Goal: Task Accomplishment & Management: Manage account settings

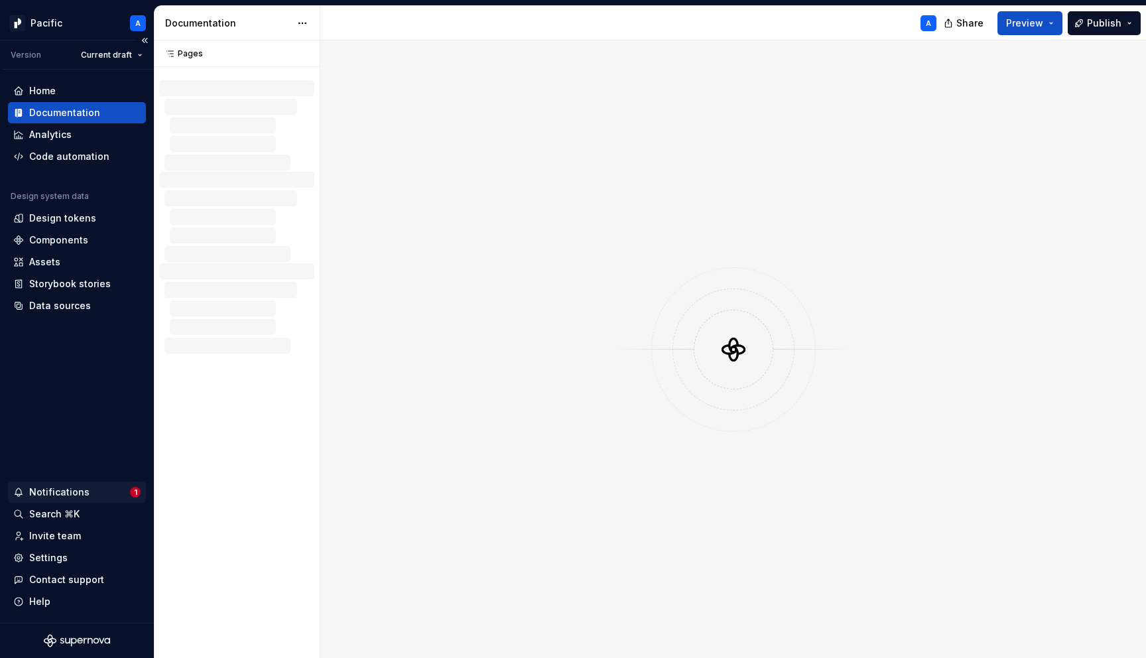
click at [70, 495] on div "Notifications" at bounding box center [59, 492] width 60 height 13
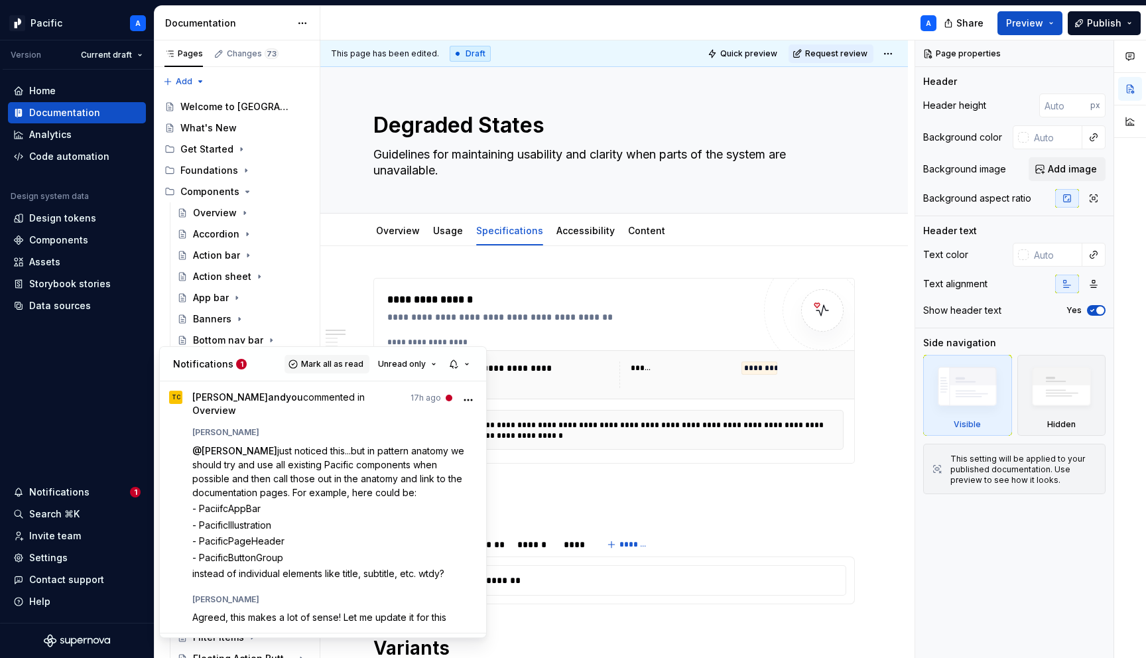
click at [323, 368] on span "Mark all as read" at bounding box center [332, 364] width 62 height 11
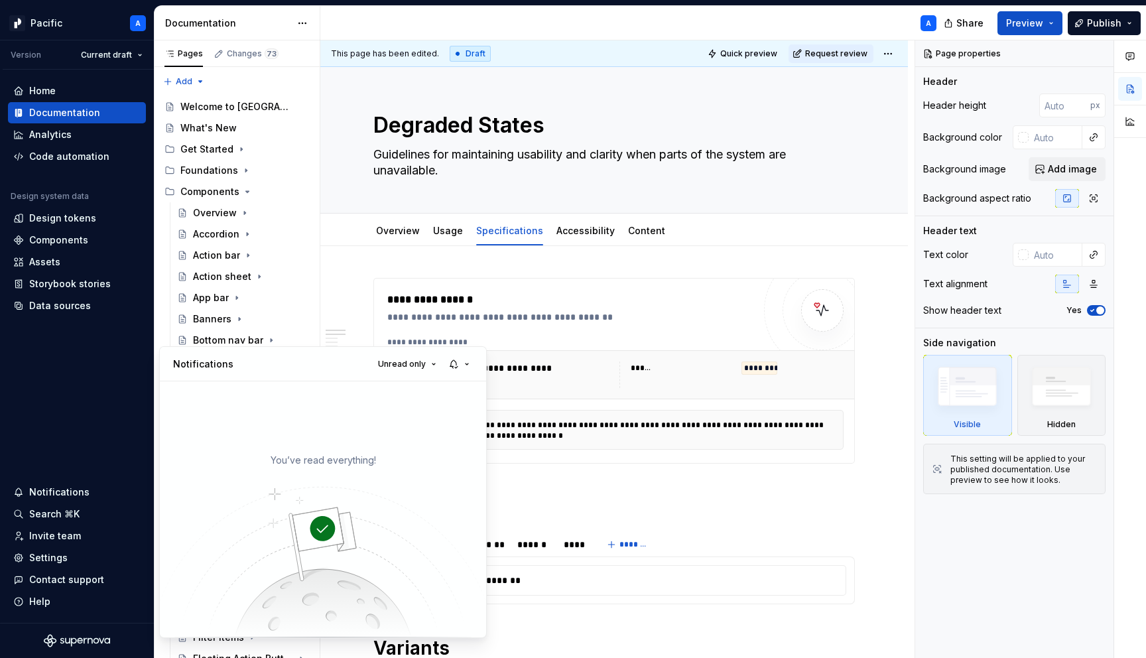
click at [84, 370] on html "Pacific A Version Current draft Home Documentation Analytics Code automation De…" at bounding box center [573, 329] width 1146 height 658
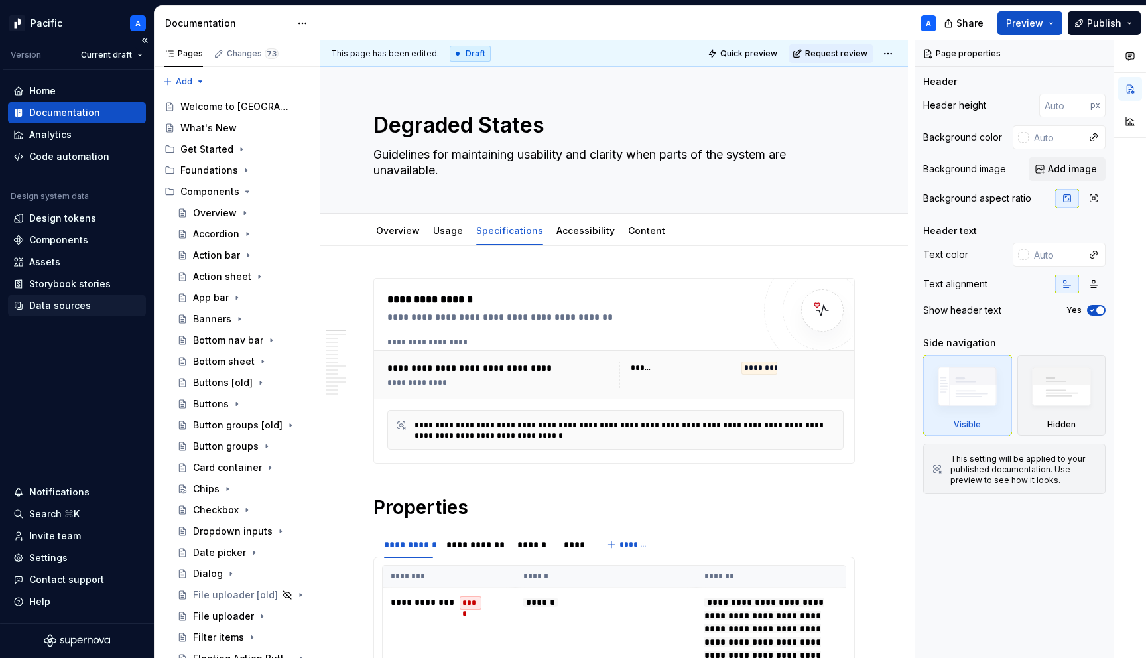
click at [69, 308] on div "Data sources" at bounding box center [60, 305] width 62 height 13
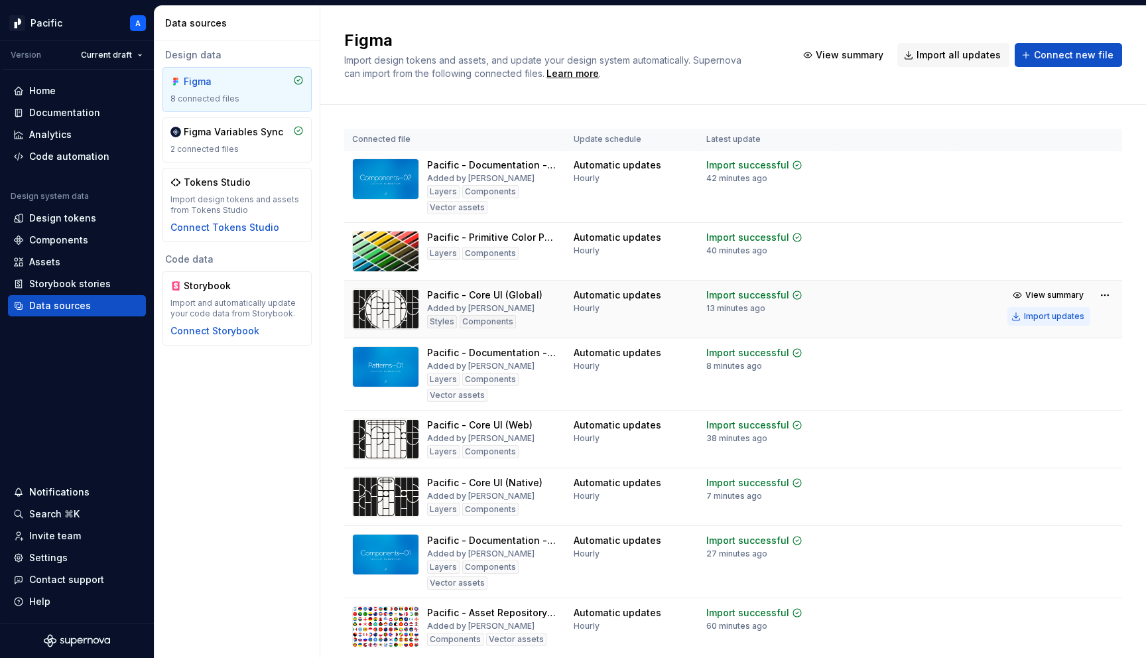
click at [1032, 318] on div "Import updates" at bounding box center [1054, 316] width 60 height 11
click at [68, 115] on div "Documentation" at bounding box center [64, 112] width 71 height 13
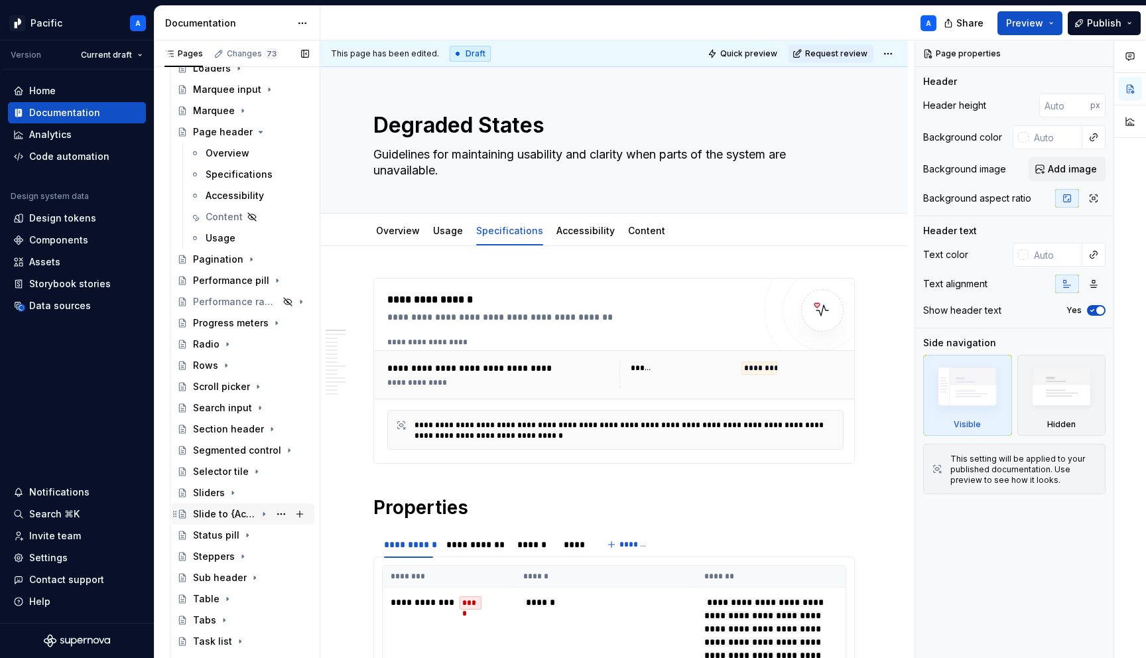
scroll to position [659, 0]
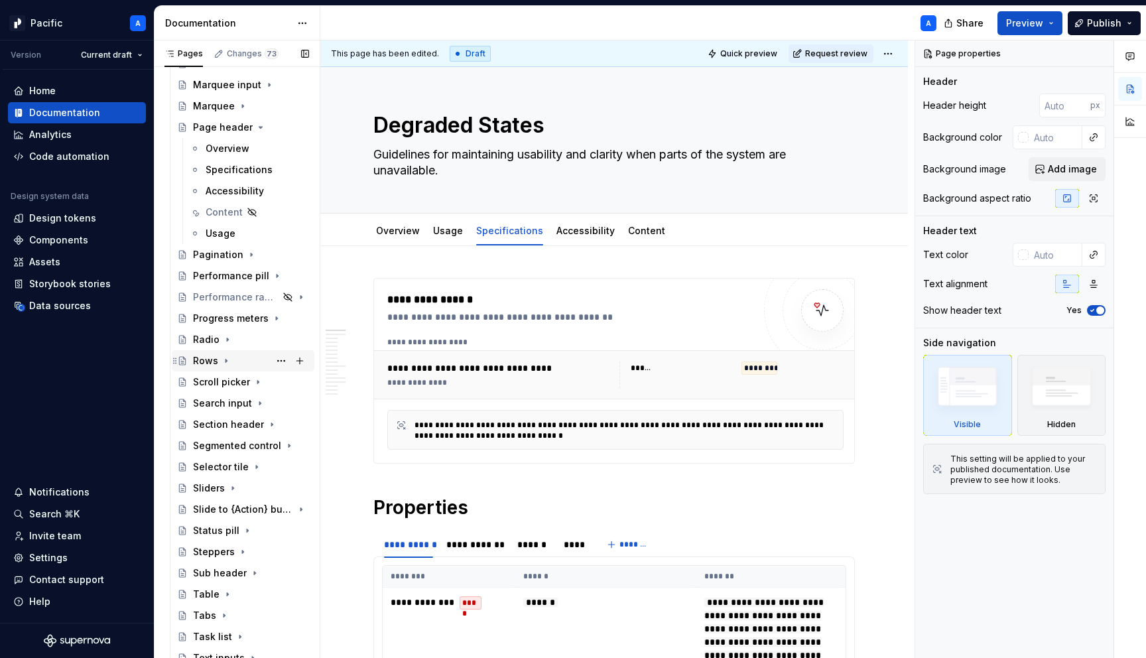
click at [227, 364] on icon "Page tree" at bounding box center [226, 361] width 11 height 11
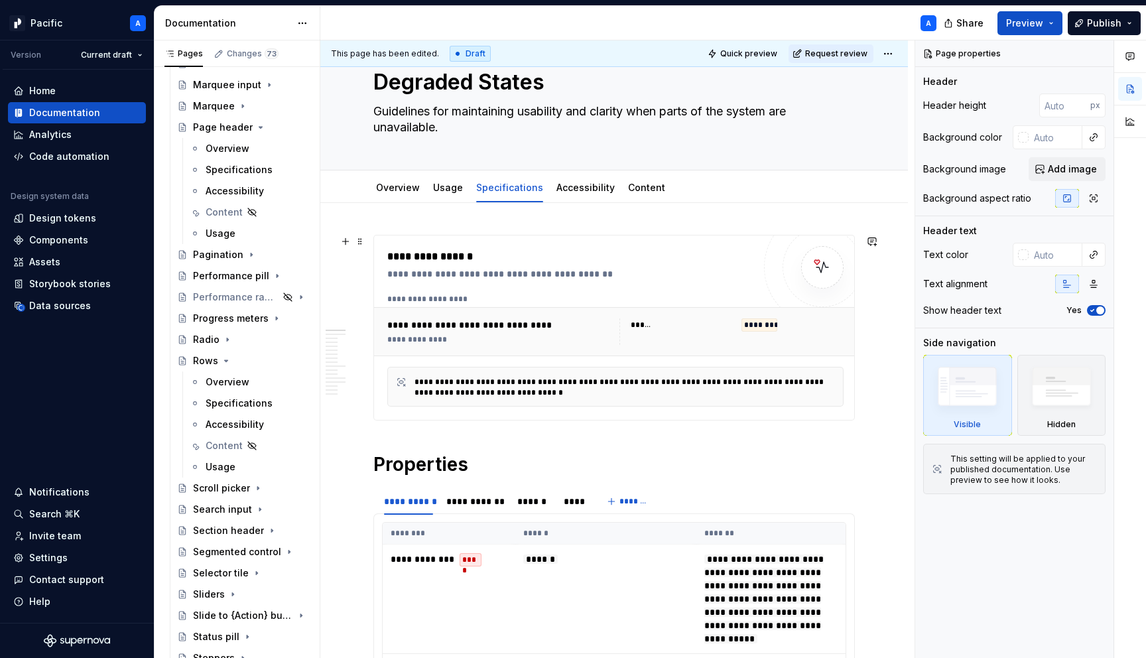
scroll to position [0, 0]
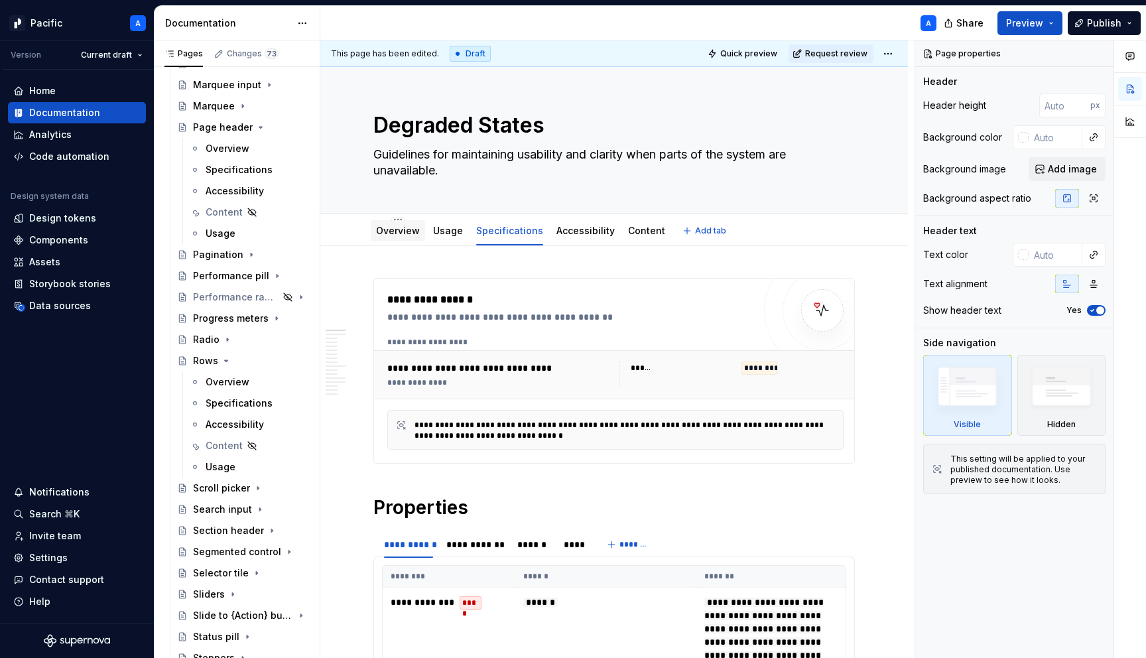
click at [398, 234] on link "Overview" at bounding box center [398, 230] width 44 height 11
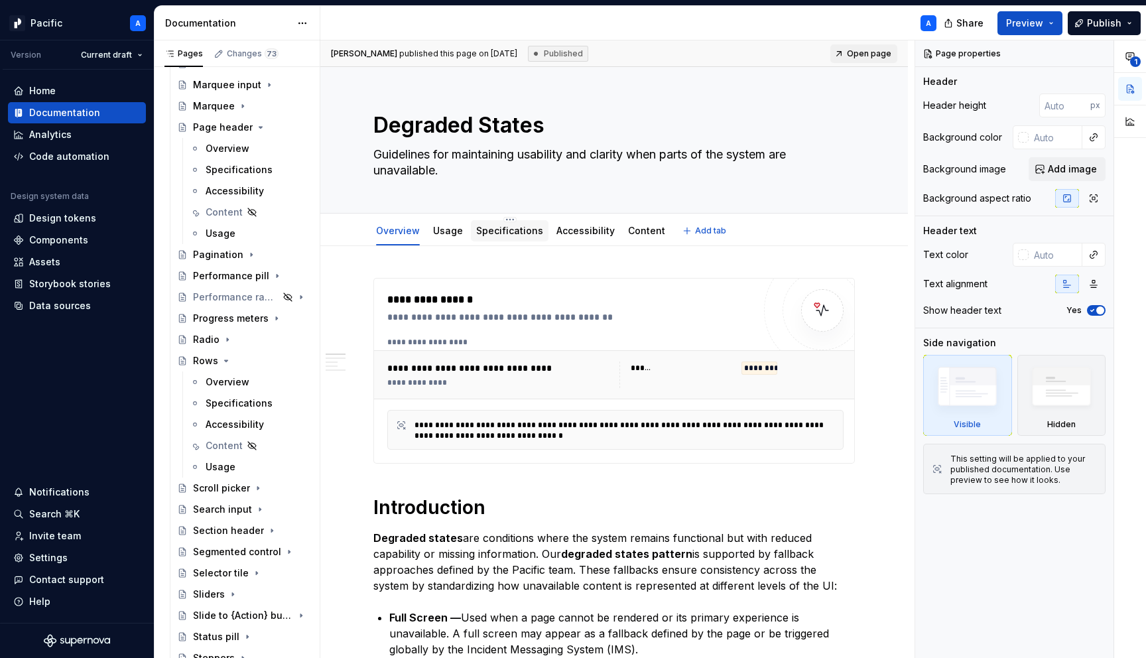
click at [511, 234] on link "Specifications" at bounding box center [509, 230] width 67 height 11
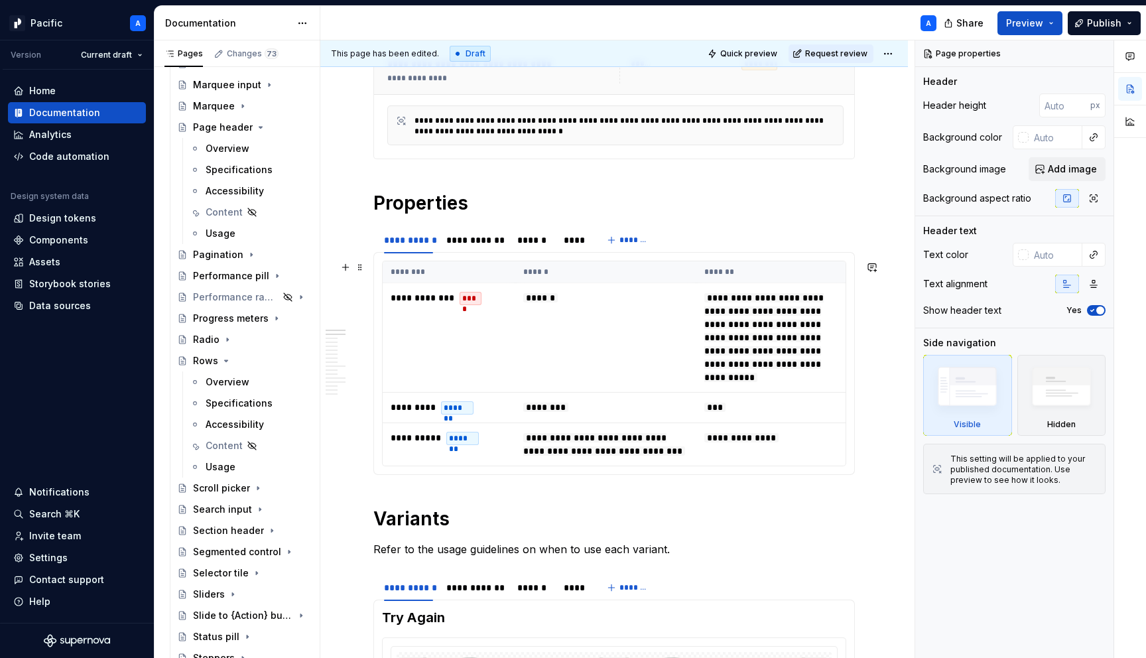
scroll to position [274, 0]
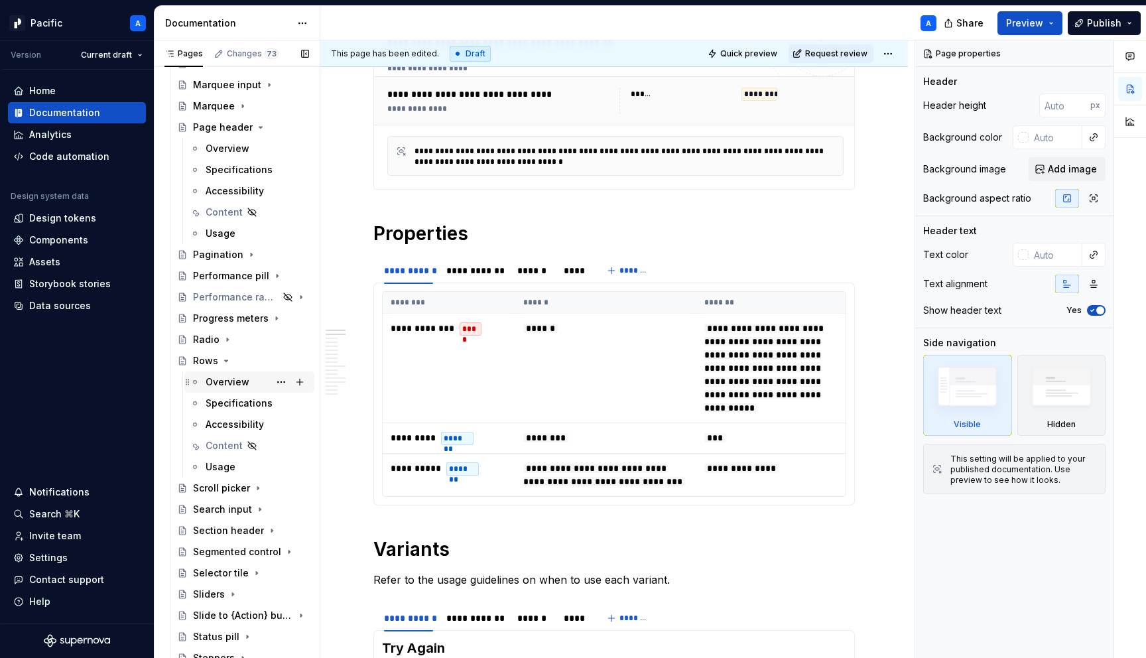
click at [222, 385] on div "Overview" at bounding box center [228, 381] width 44 height 13
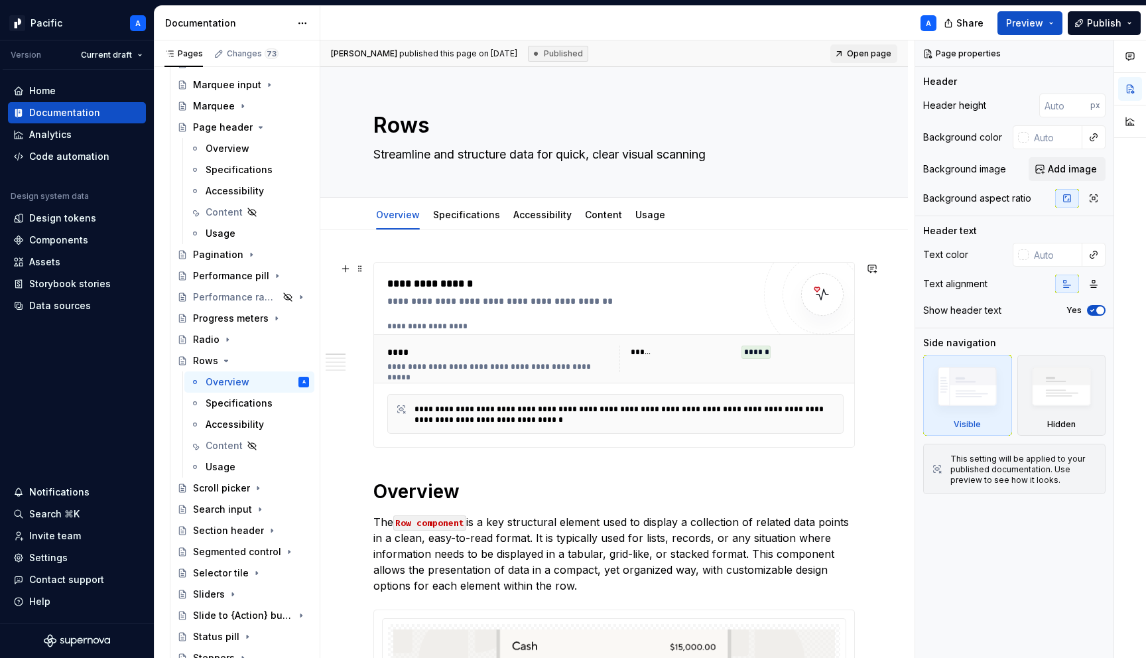
click at [524, 346] on div "****" at bounding box center [501, 352] width 228 height 13
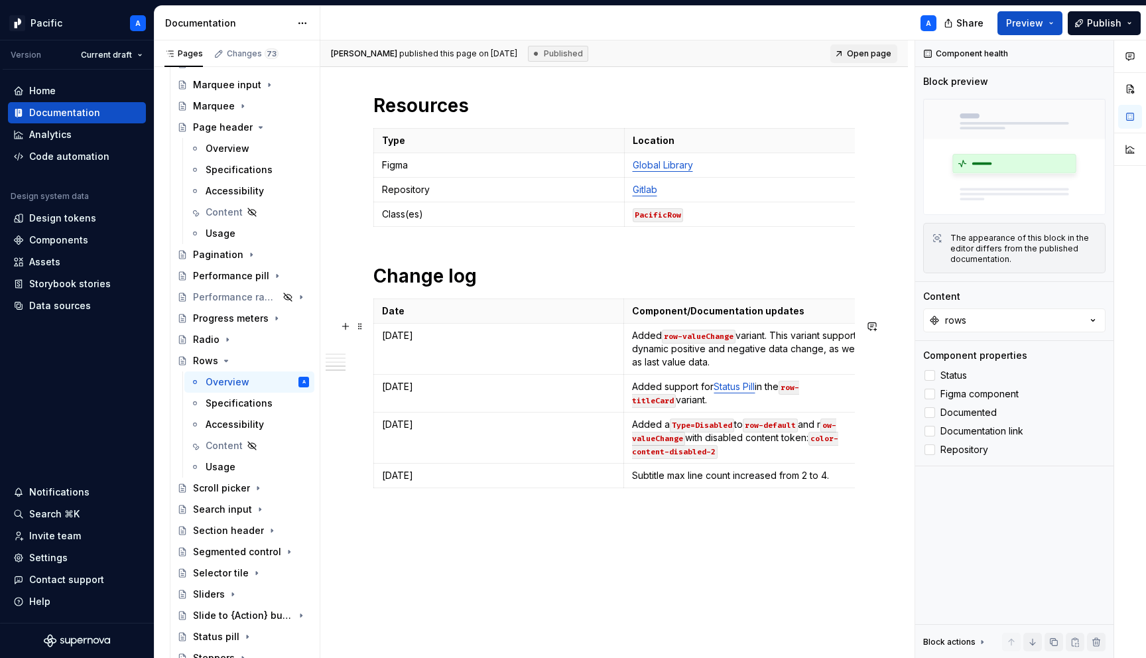
scroll to position [4364, 0]
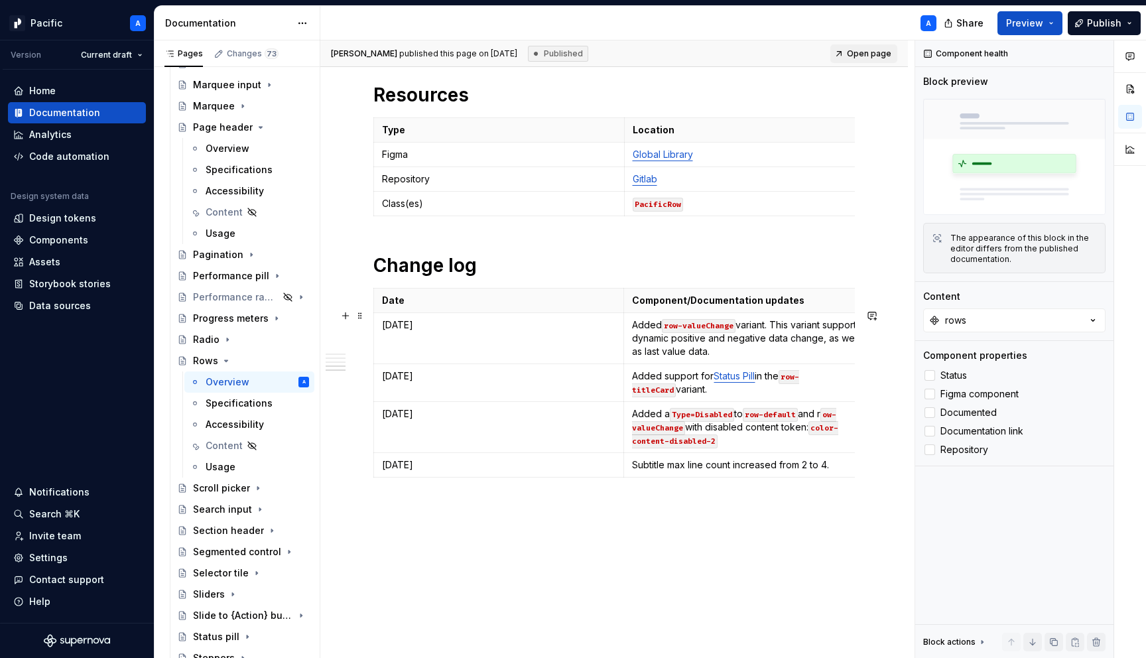
type textarea "*"
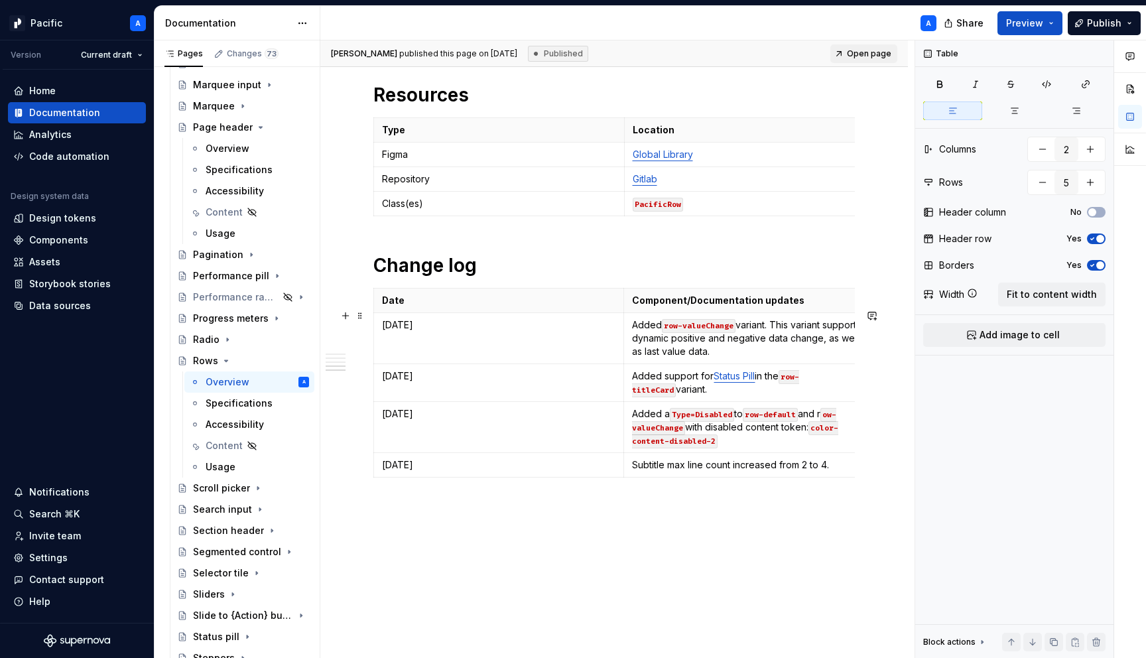
click at [622, 483] on div "Date Component/Documentation updates [DATE] Added row-valueChange variant. This…" at bounding box center [614, 385] width 482 height 195
click at [624, 498] on icon "button" at bounding box center [624, 499] width 6 height 6
type input "6"
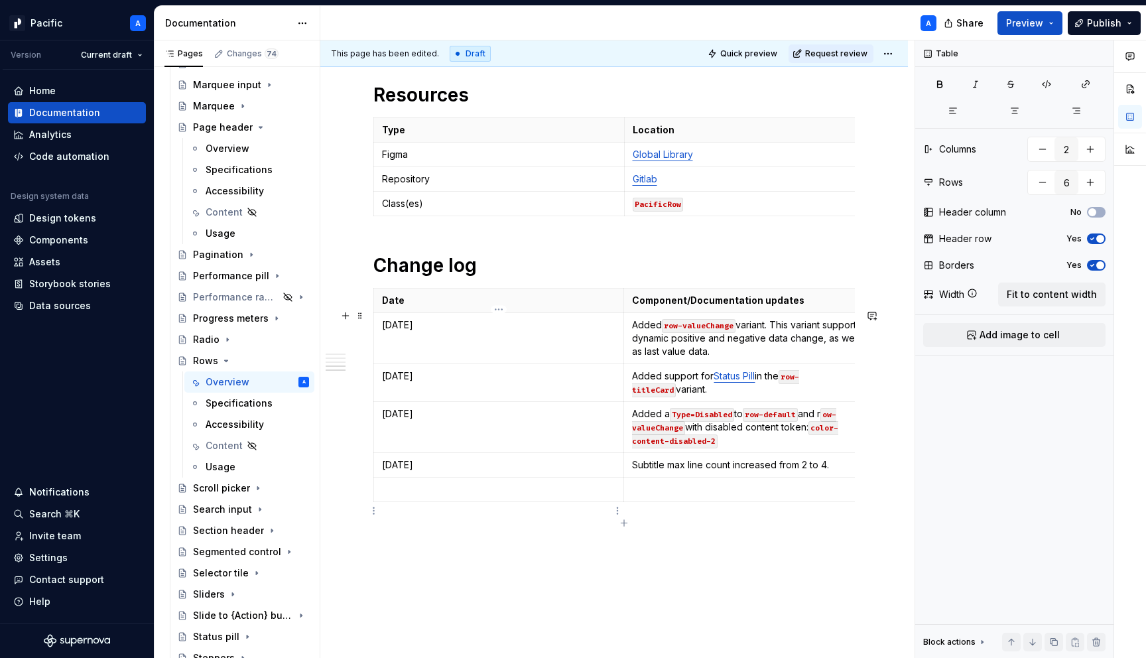
click at [541, 502] on td at bounding box center [499, 490] width 250 height 25
type textarea "*"
click at [777, 496] on p at bounding box center [749, 489] width 234 height 13
drag, startPoint x: 733, startPoint y: 509, endPoint x: 779, endPoint y: 507, distance: 46.5
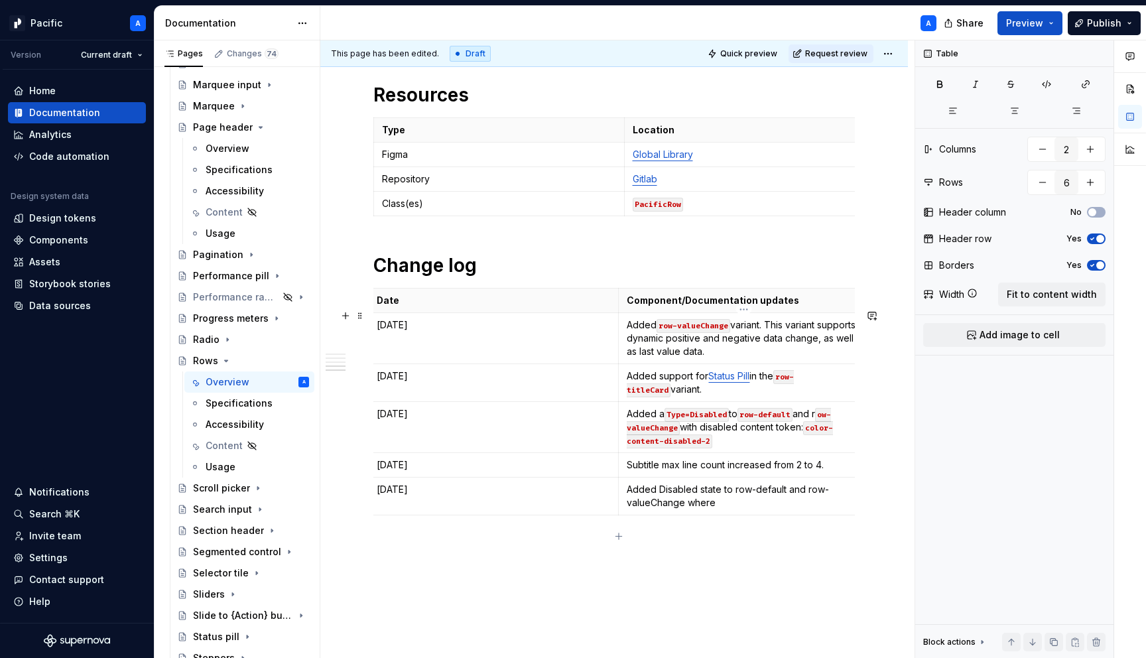
click at [779, 507] on p "Added Disabled state to row-default and row-valueChange where" at bounding box center [744, 496] width 234 height 27
drag, startPoint x: 784, startPoint y: 510, endPoint x: 750, endPoint y: 509, distance: 33.8
click at [750, 509] on p "Added Disabled state to row-default and row-valueChange where" at bounding box center [744, 496] width 234 height 27
click at [740, 509] on p "Added Disabled state to row-default and row-valueChange where" at bounding box center [744, 496] width 234 height 27
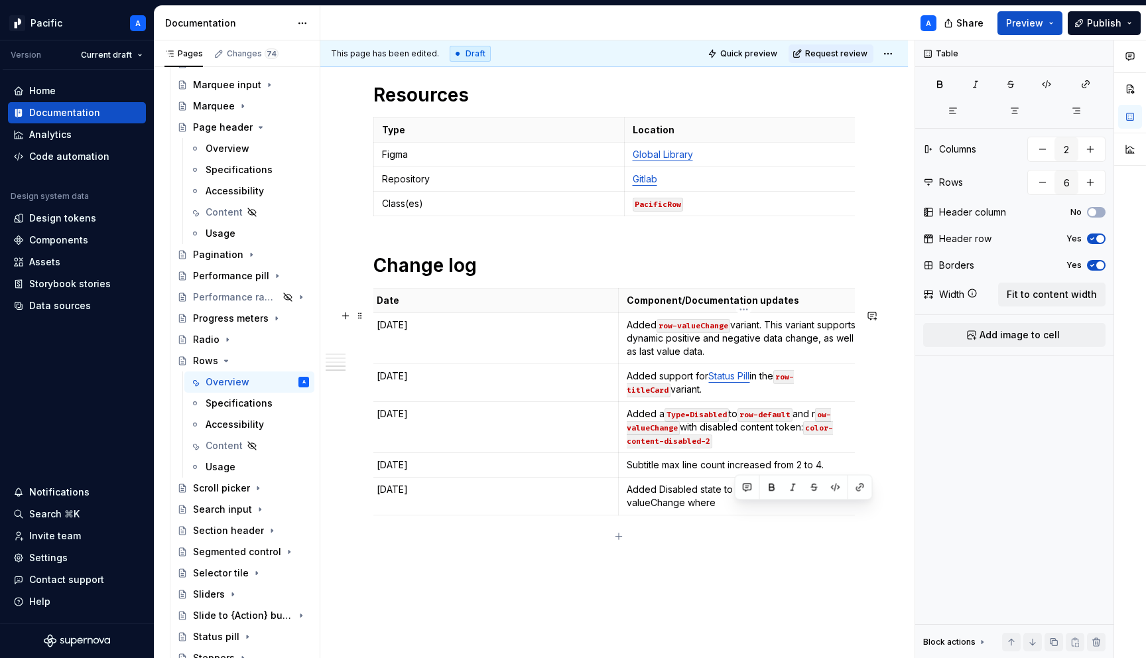
click at [785, 509] on p "Added Disabled state to row-default and row-valueChange where" at bounding box center [744, 496] width 234 height 27
drag, startPoint x: 786, startPoint y: 511, endPoint x: 733, endPoint y: 512, distance: 53.1
click at [733, 509] on p "Added Disabled state to row-default and row-valueChange where" at bounding box center [744, 496] width 234 height 27
click at [836, 489] on button "button" at bounding box center [833, 487] width 19 height 19
click at [759, 515] on td "Added Disabled state to row-default and row-valueChange where" at bounding box center [744, 497] width 251 height 38
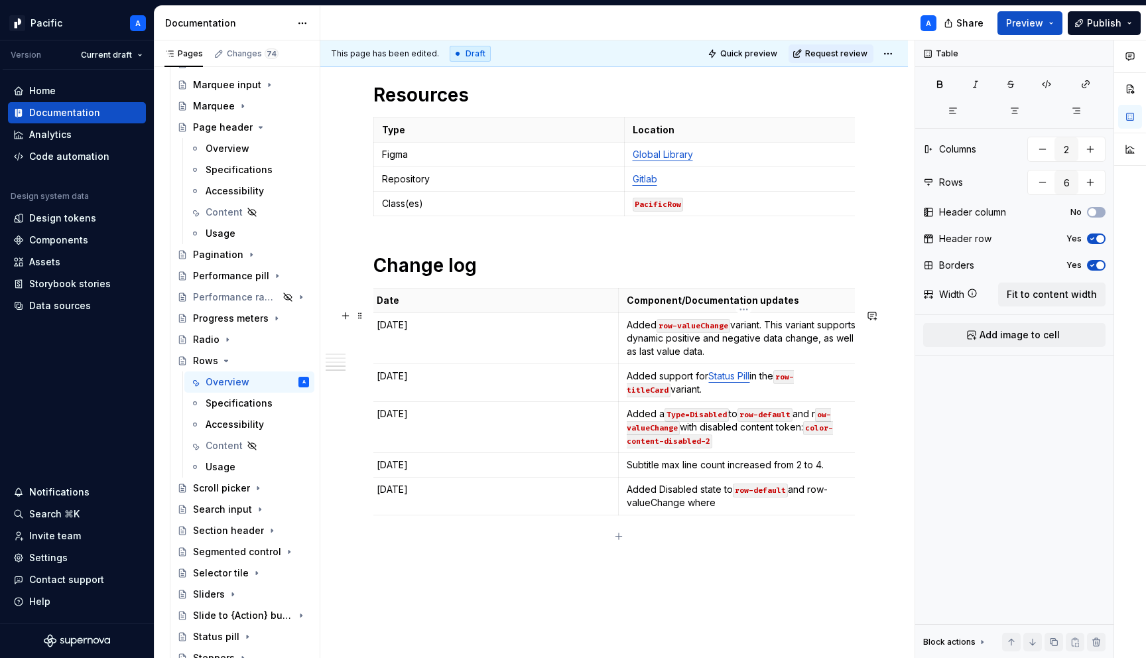
click at [740, 498] on code "row-default" at bounding box center [760, 491] width 55 height 14
click at [740, 509] on p "Added Disabled state to row-default and row-valueChange where" at bounding box center [744, 496] width 234 height 27
drag, startPoint x: 810, startPoint y: 511, endPoint x: 686, endPoint y: 522, distance: 124.6
click at [686, 509] on p "Added Disabled state to row-default and row-valueChange where" at bounding box center [744, 496] width 234 height 27
click at [838, 509] on p "Added Disabled state to row-default and row-valueChange where" at bounding box center [744, 496] width 234 height 27
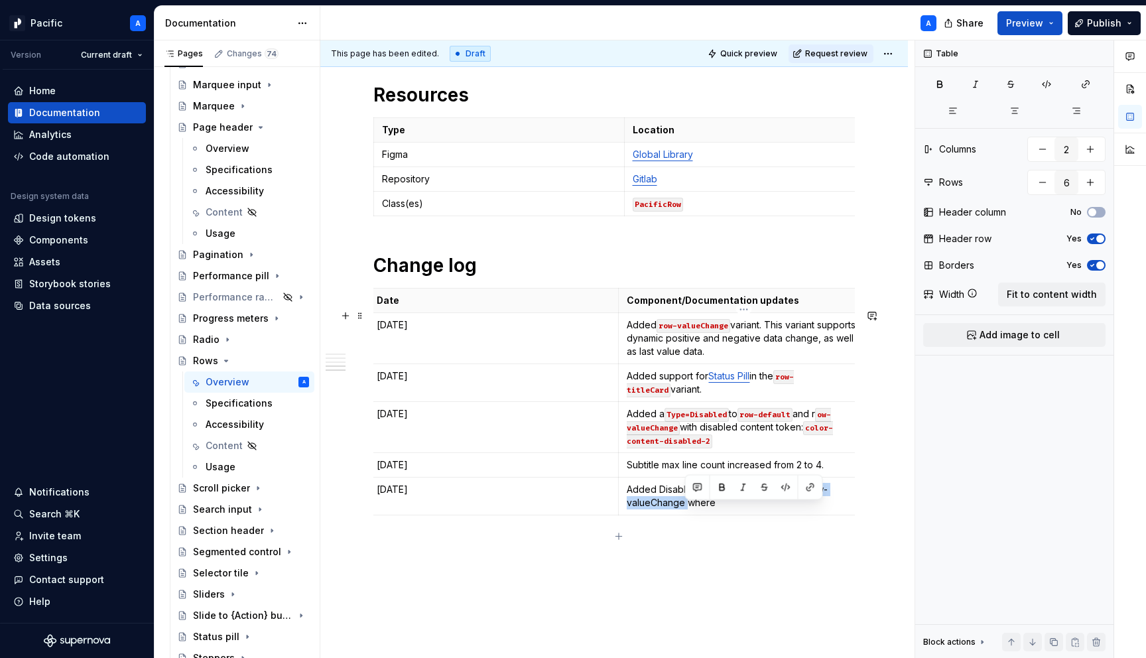
drag, startPoint x: 811, startPoint y: 512, endPoint x: 685, endPoint y: 519, distance: 126.9
click at [685, 509] on p "Added Disabled state to row-default and row-valueChange where" at bounding box center [744, 496] width 234 height 27
click at [788, 484] on button "button" at bounding box center [786, 487] width 19 height 19
click at [737, 509] on p "Added Disabled state to row-default and row-valueChange where" at bounding box center [744, 496] width 234 height 27
click at [689, 509] on p "Added Disabled state to row-default and row-valueChange where" at bounding box center [744, 496] width 234 height 27
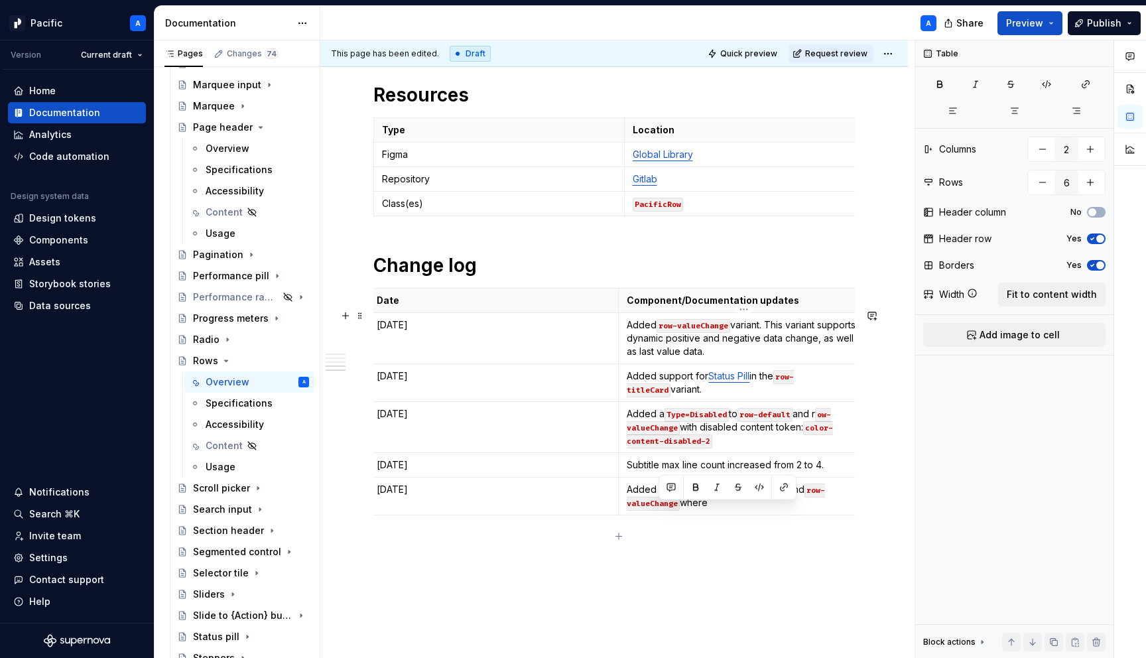
click at [689, 509] on p "Added Disabled state to row-default and row-valueChange where" at bounding box center [744, 496] width 234 height 27
click at [738, 509] on p "Added Disabled state to row-default and row-valueChange where" at bounding box center [744, 496] width 234 height 27
click at [663, 495] on strong "Disabled" at bounding box center [677, 489] width 41 height 11
click at [726, 509] on p "Added disabled state to row-default and row-valueChange where" at bounding box center [744, 496] width 234 height 27
drag, startPoint x: 713, startPoint y: 525, endPoint x: 797, endPoint y: 523, distance: 84.3
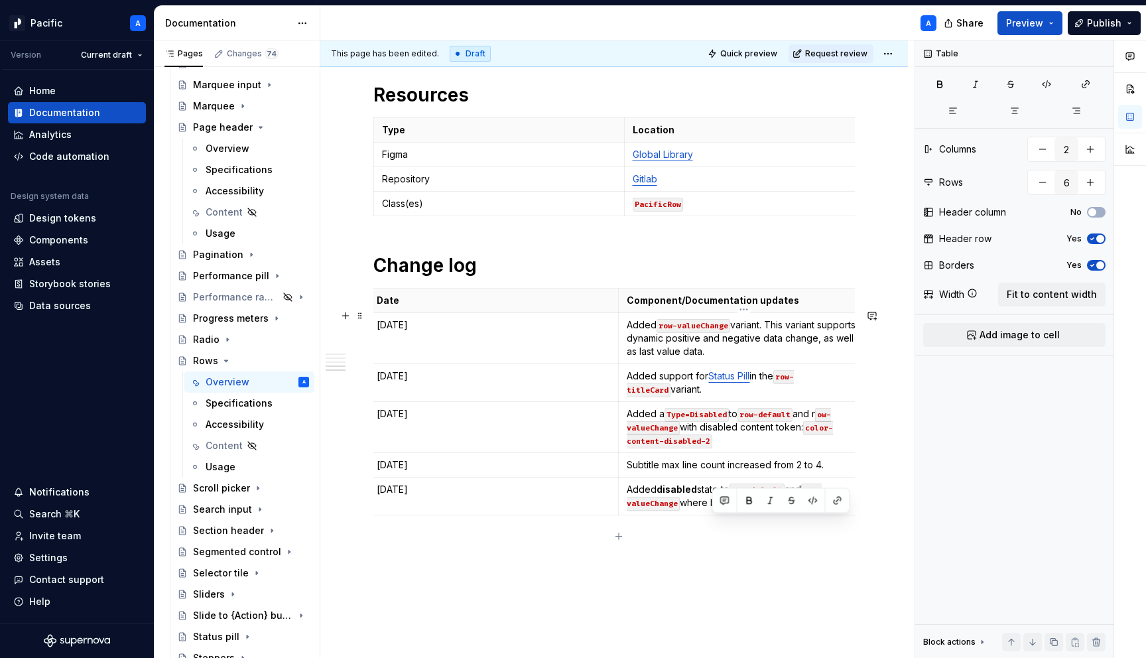
click at [797, 509] on p "Added disabled state to row-default and row-valueChange where background=false" at bounding box center [744, 496] width 234 height 27
click at [815, 509] on p "Added disabled state to row-default and row-valueChange where background=false" at bounding box center [744, 496] width 234 height 27
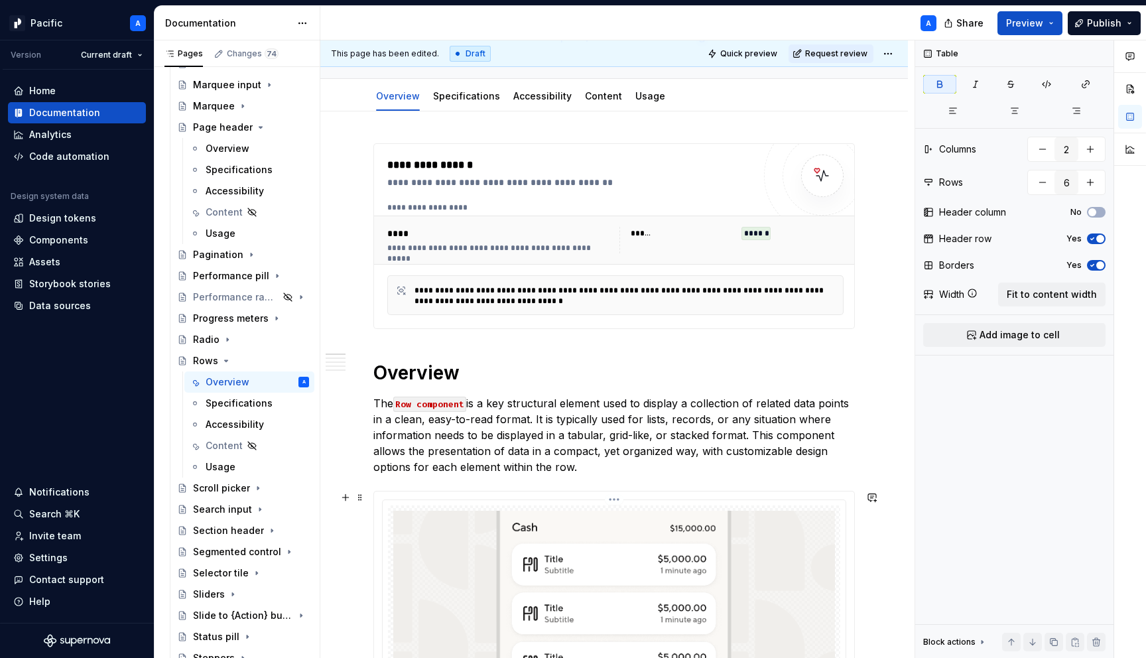
scroll to position [0, 0]
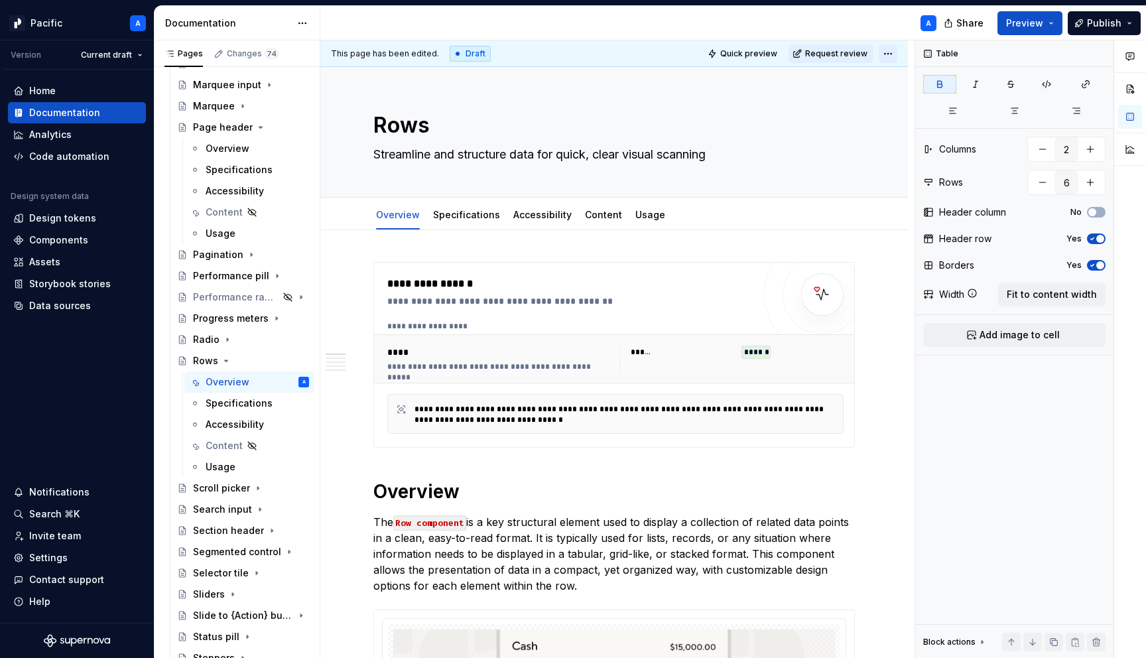
click at [893, 56] on html "Pacific A Version Current draft Home Documentation Analytics Code automation De…" at bounding box center [573, 329] width 1146 height 658
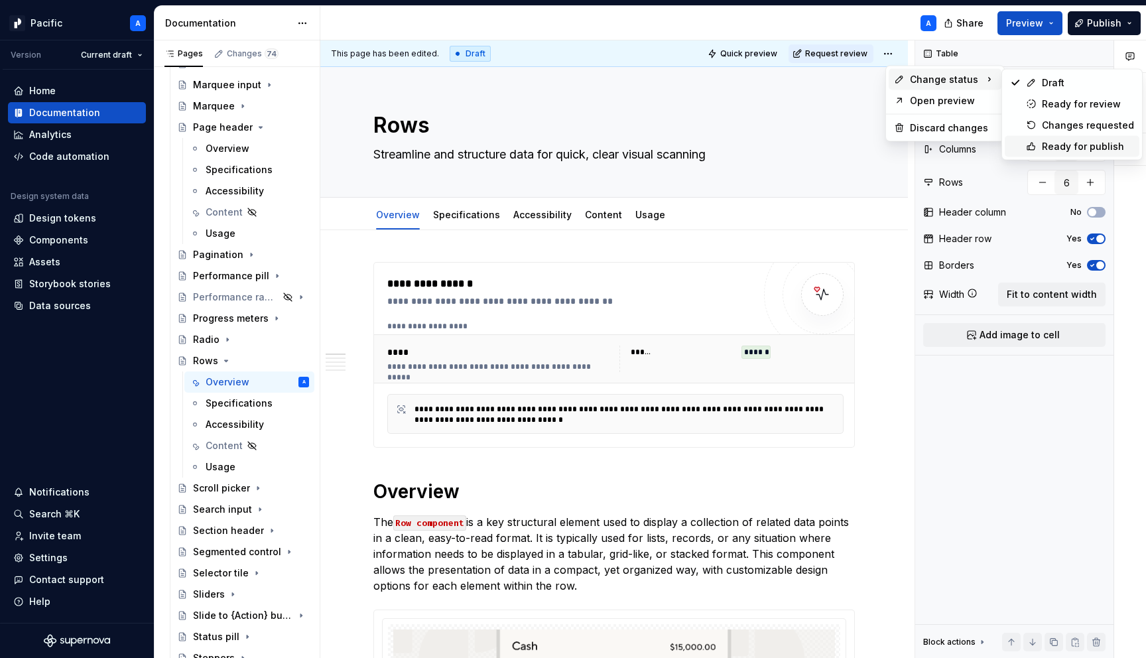
click at [1095, 145] on div "Ready for publish" at bounding box center [1088, 146] width 92 height 13
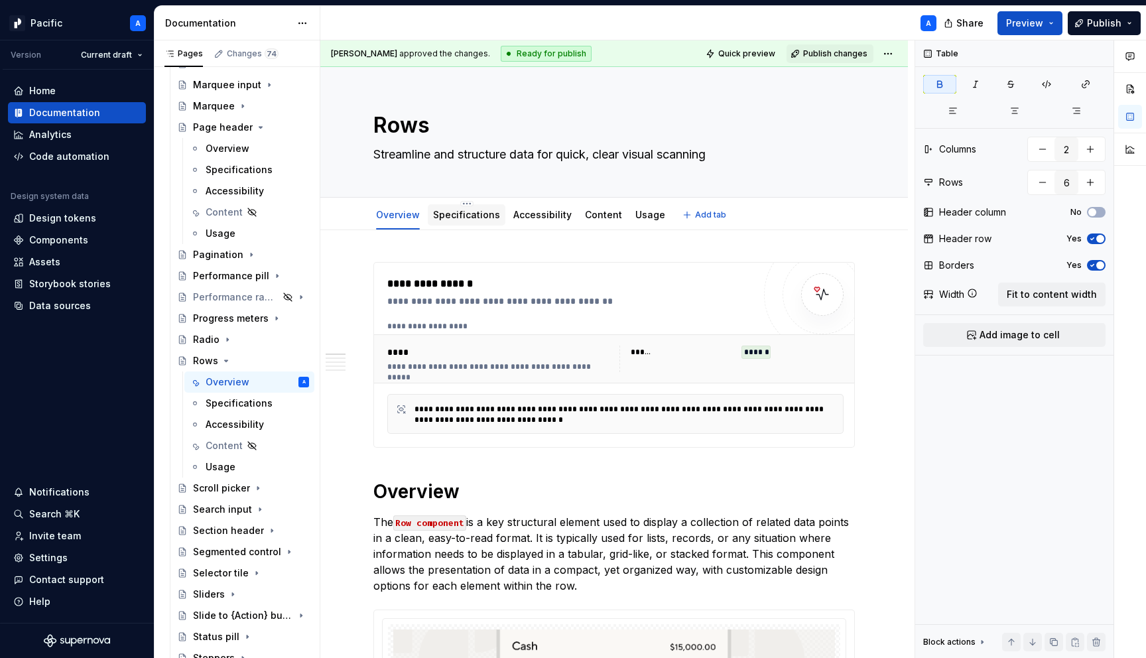
click at [465, 215] on link "Specifications" at bounding box center [466, 214] width 67 height 11
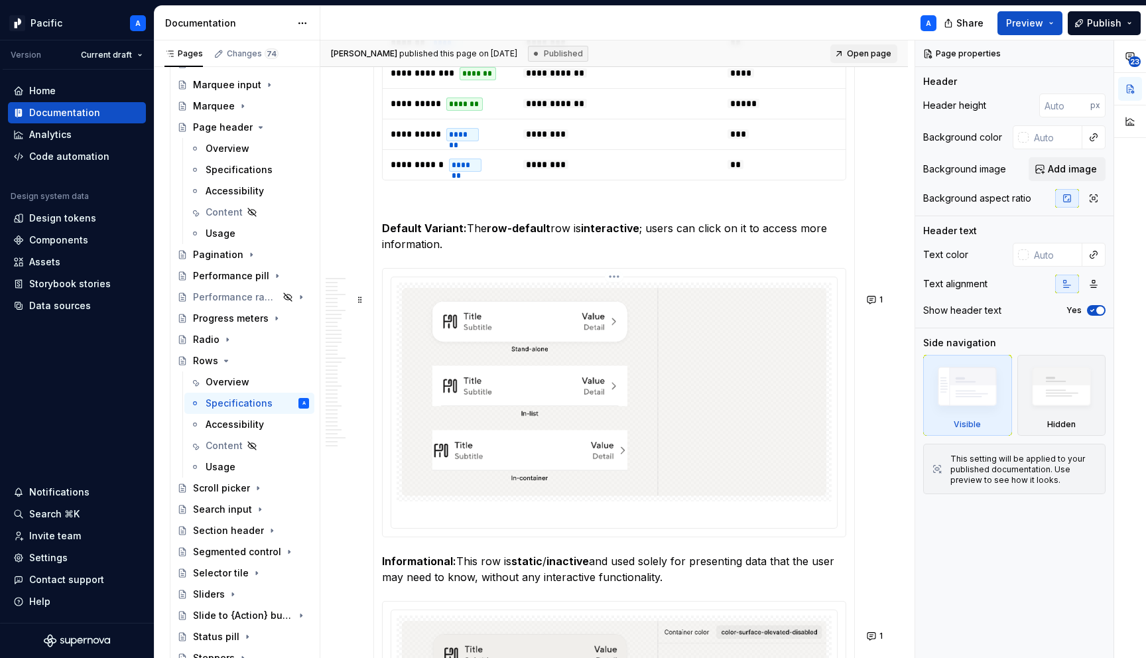
scroll to position [3565, 0]
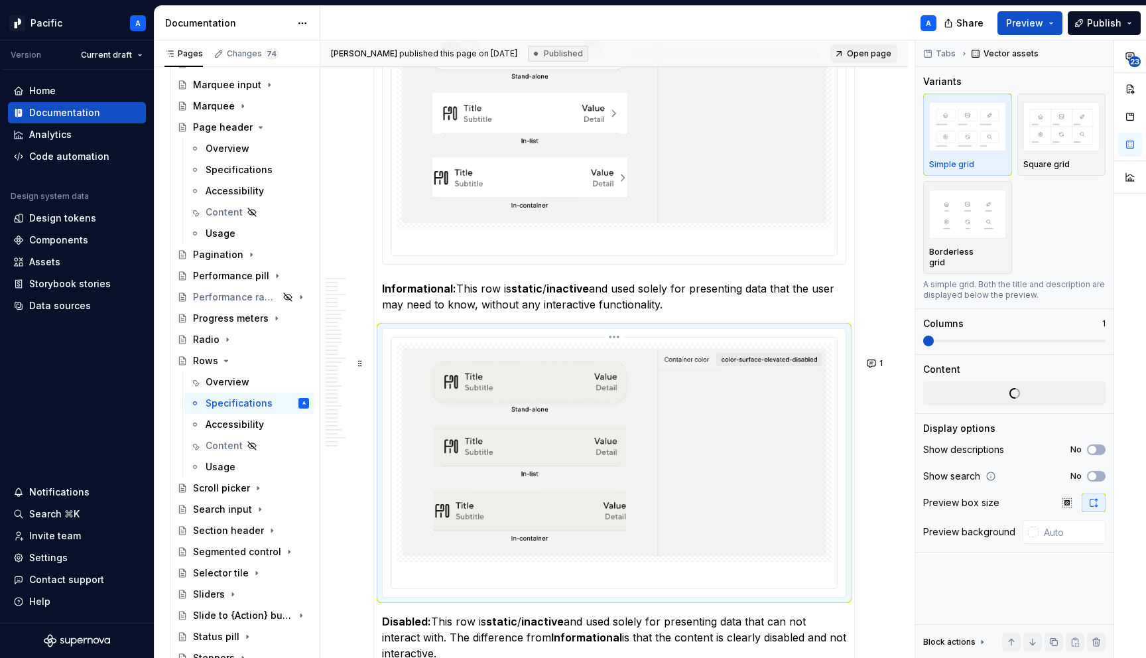
click at [475, 508] on img at bounding box center [614, 452] width 425 height 208
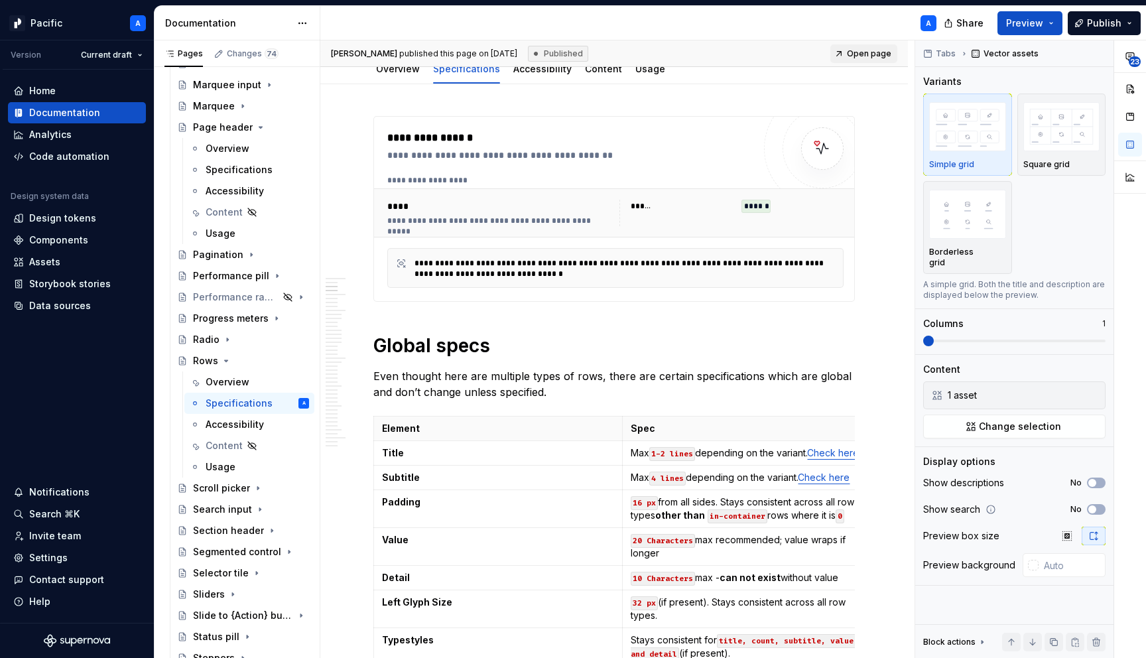
scroll to position [0, 0]
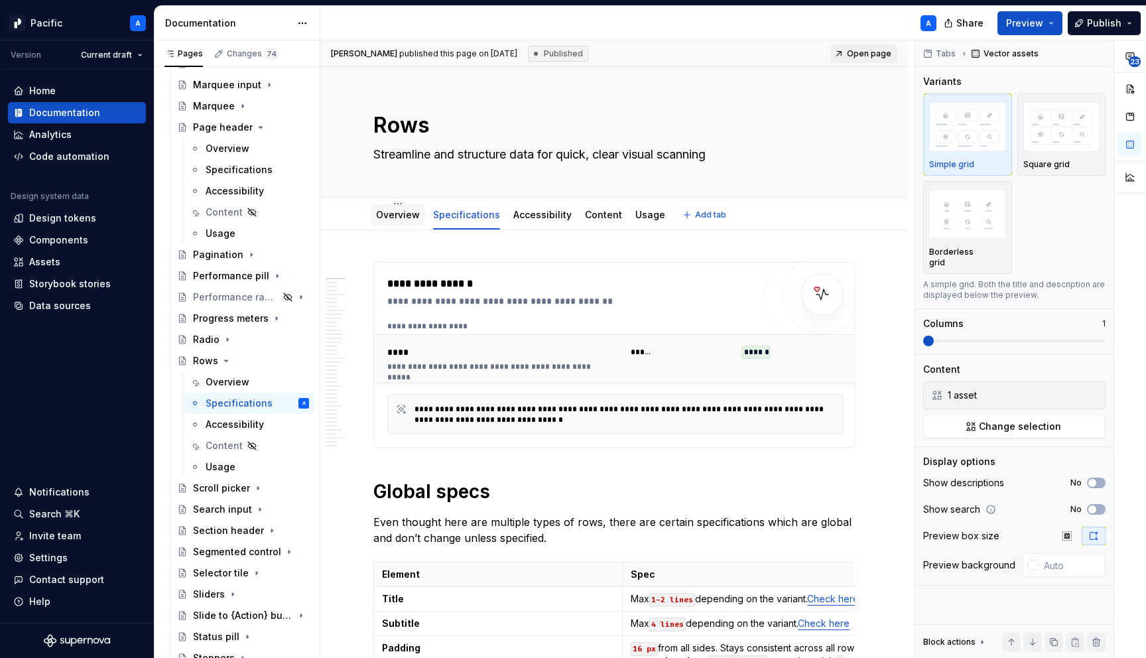
click at [391, 213] on link "Overview" at bounding box center [398, 214] width 44 height 11
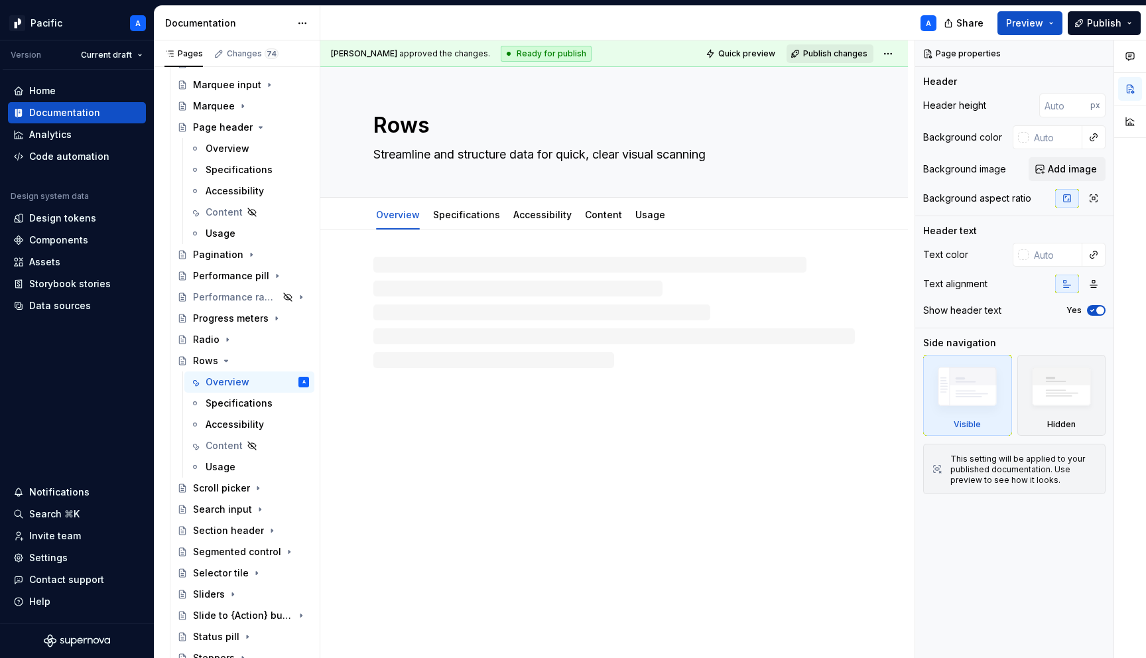
click at [852, 48] on span "Publish changes" at bounding box center [835, 53] width 64 height 11
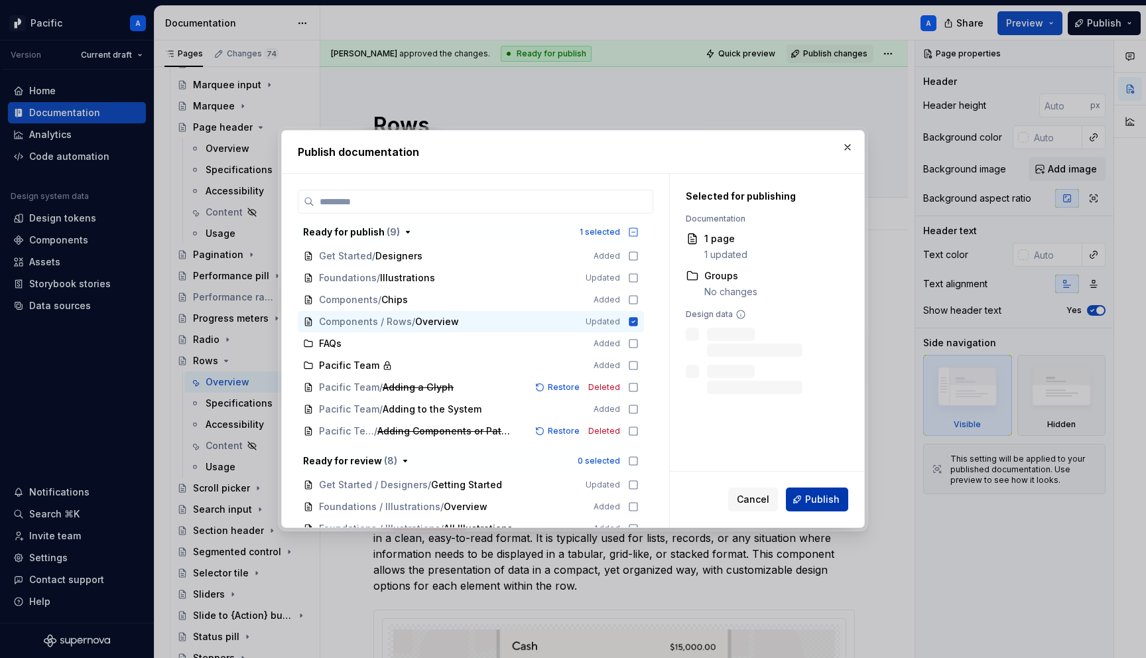
click at [821, 502] on span "Publish" at bounding box center [822, 499] width 34 height 13
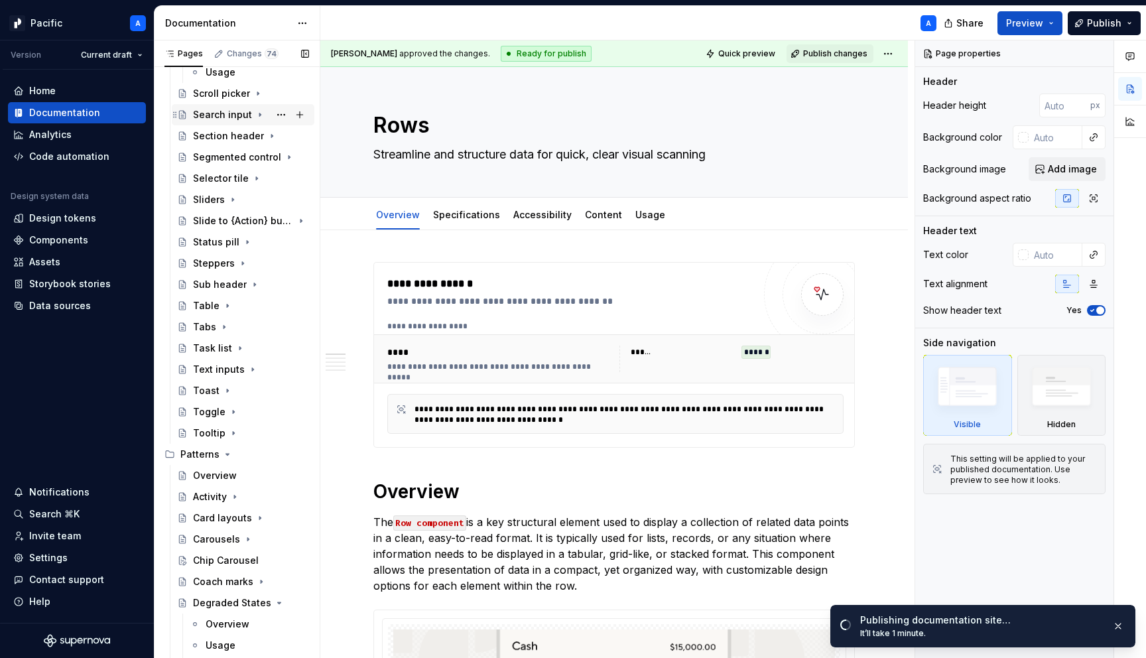
scroll to position [1218, 0]
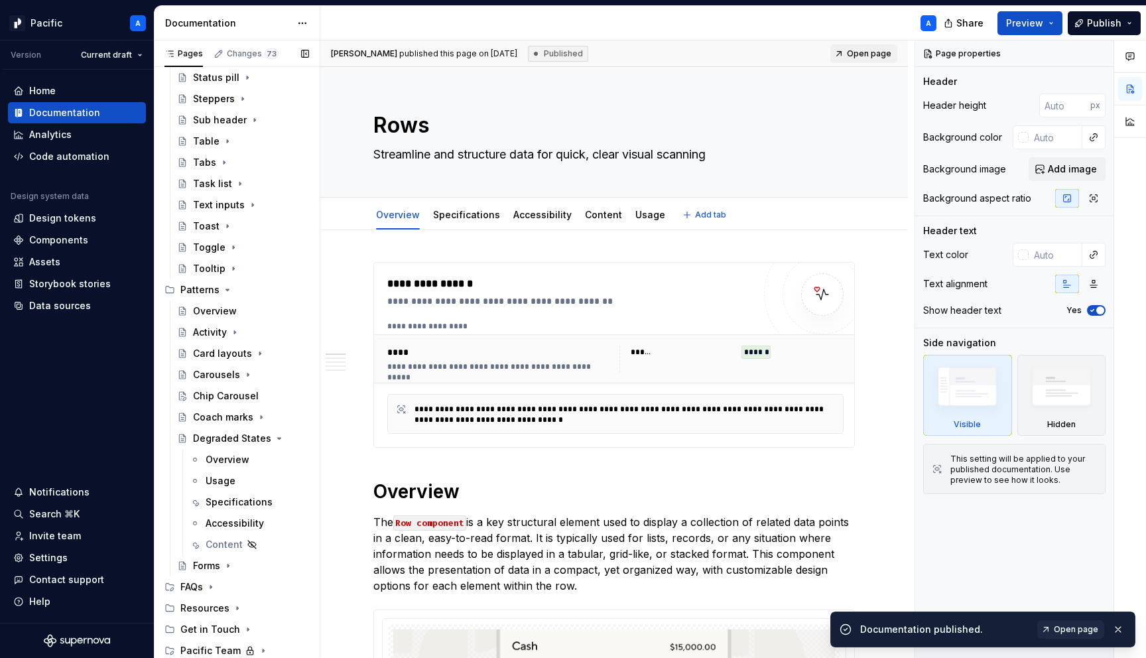
type textarea "*"
